Goal: Find specific page/section: Find specific page/section

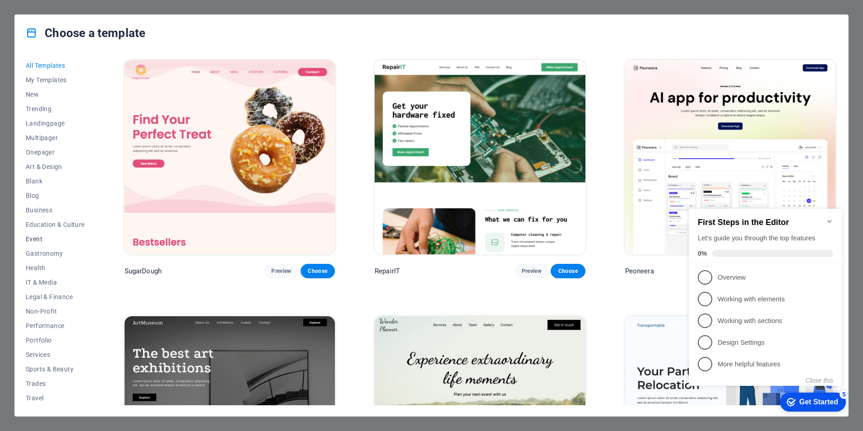
scroll to position [14, 0]
click at [44, 365] on span "Trades" at bounding box center [55, 368] width 59 height 7
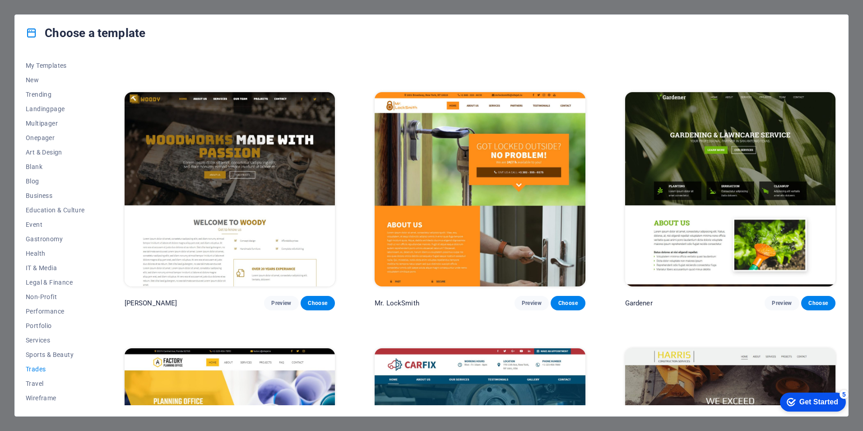
scroll to position [237, 0]
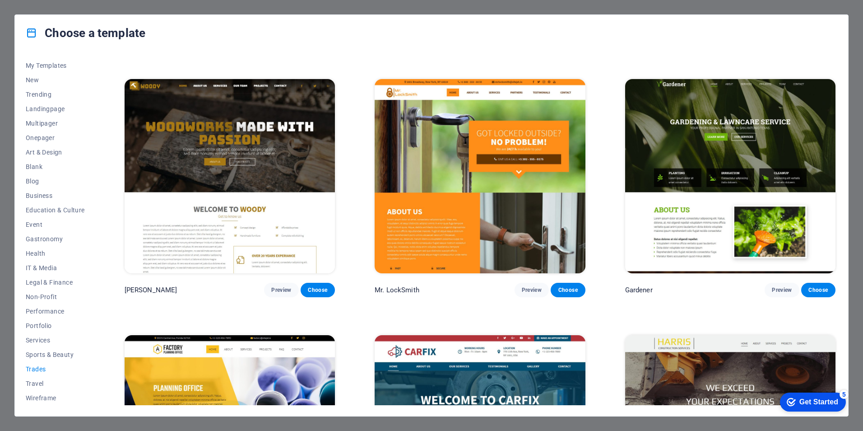
click at [723, 172] on img at bounding box center [730, 176] width 210 height 194
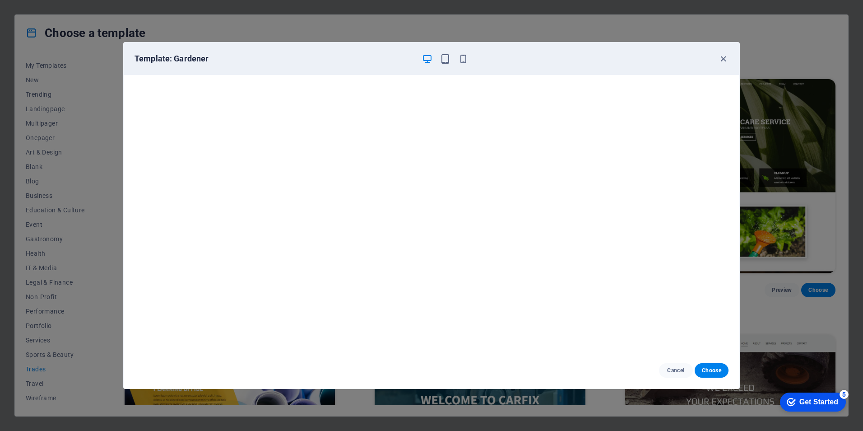
scroll to position [0, 0]
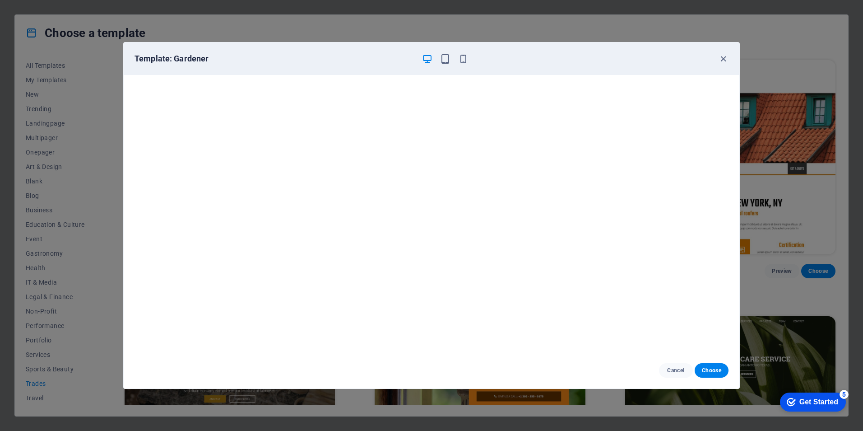
drag, startPoint x: 416, startPoint y: 42, endPoint x: 416, endPoint y: 28, distance: 14.9
click at [416, 28] on div "Template: Gardener Cancel Choose" at bounding box center [431, 215] width 863 height 431
click at [446, 57] on icon "button" at bounding box center [445, 59] width 10 height 10
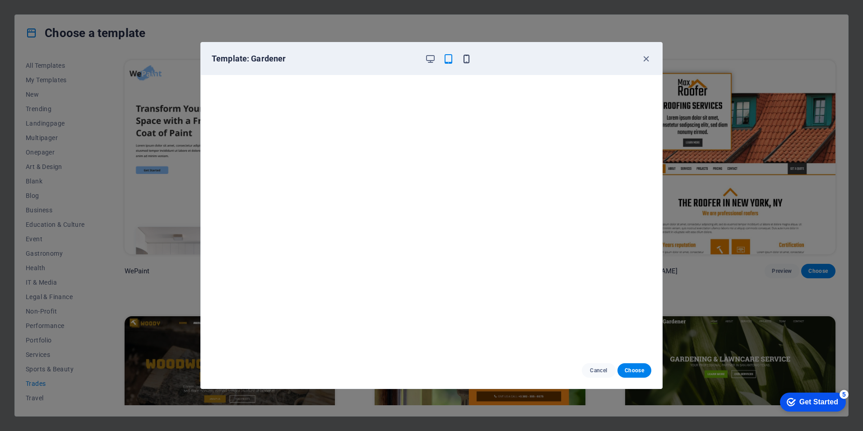
click at [466, 60] on icon "button" at bounding box center [466, 59] width 10 height 10
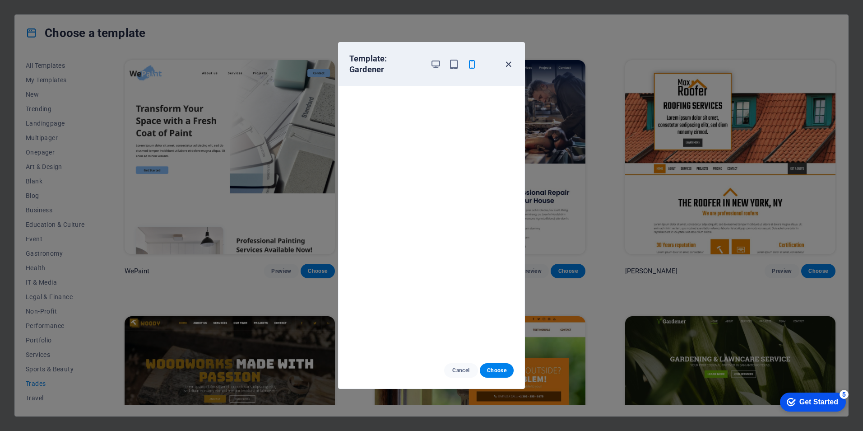
click at [510, 60] on icon "button" at bounding box center [508, 64] width 10 height 10
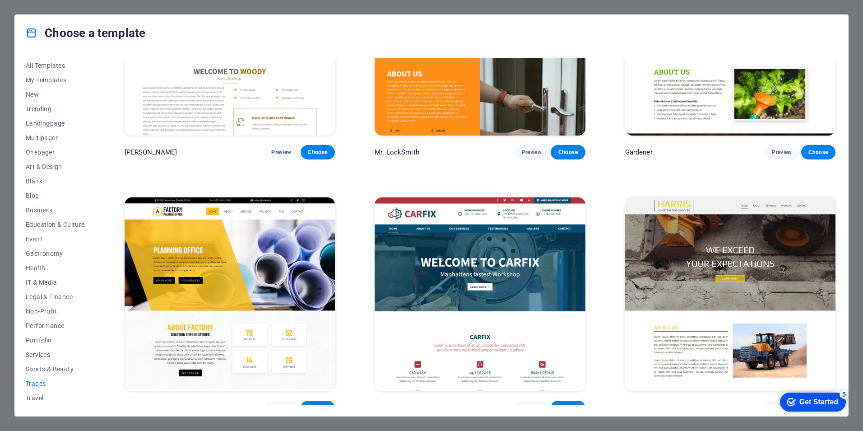
scroll to position [382, 0]
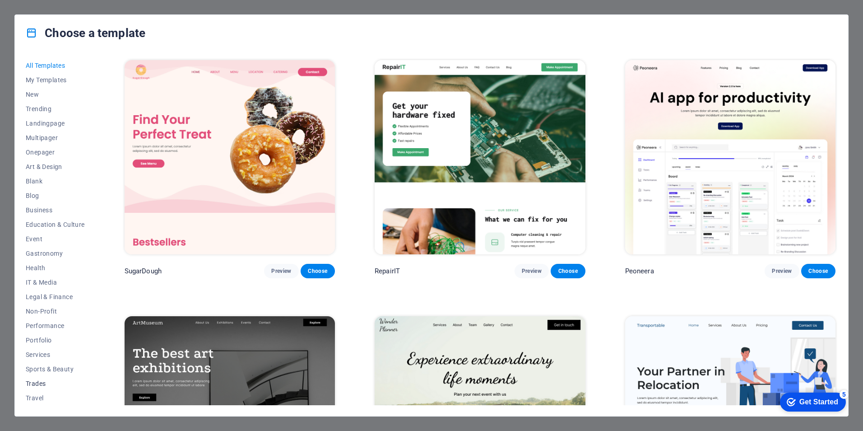
click at [39, 380] on span "Trades" at bounding box center [55, 383] width 59 height 7
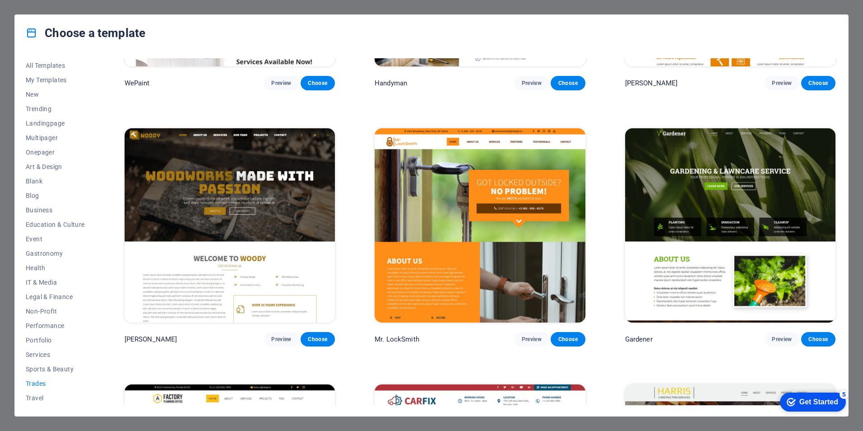
scroll to position [192, 0]
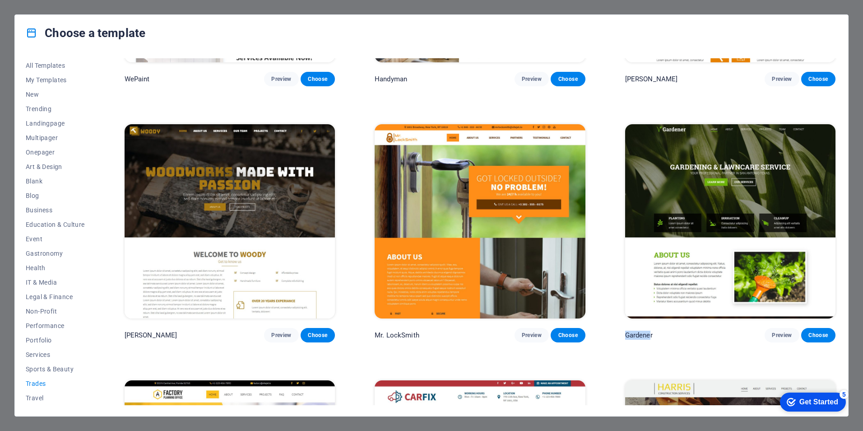
drag, startPoint x: 650, startPoint y: 334, endPoint x: 622, endPoint y: 331, distance: 28.6
click at [623, 331] on div "Gardener Preview Choose" at bounding box center [730, 232] width 214 height 220
drag, startPoint x: 622, startPoint y: 331, endPoint x: 616, endPoint y: 174, distance: 157.2
click at [616, 174] on div "WePaint Preview Choose Handyman Preview Choose Max Roofer Preview Choose Woody …" at bounding box center [480, 231] width 714 height 731
click at [628, 170] on img at bounding box center [730, 221] width 210 height 194
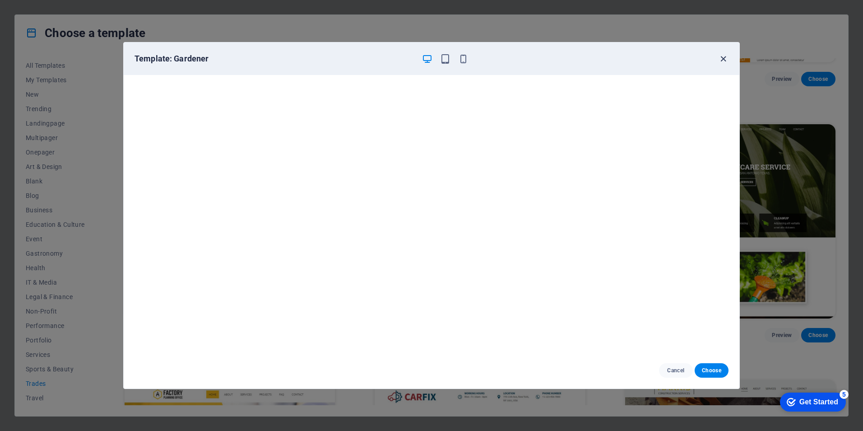
click at [723, 58] on icon "button" at bounding box center [723, 59] width 10 height 10
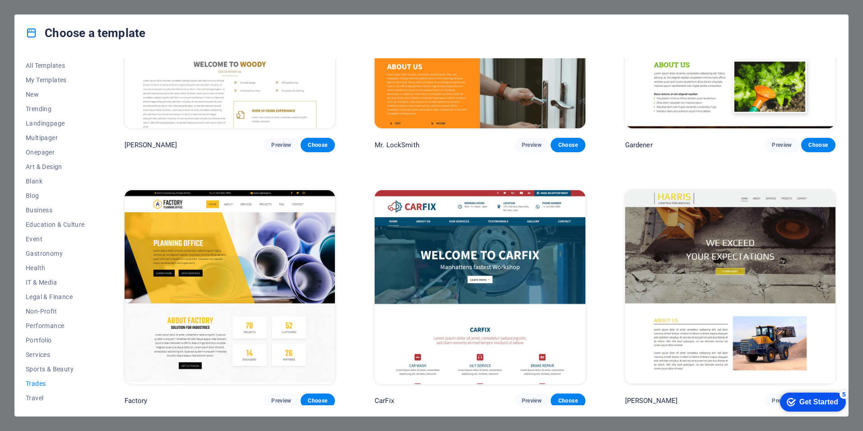
scroll to position [382, 0]
